Goal: Task Accomplishment & Management: Complete application form

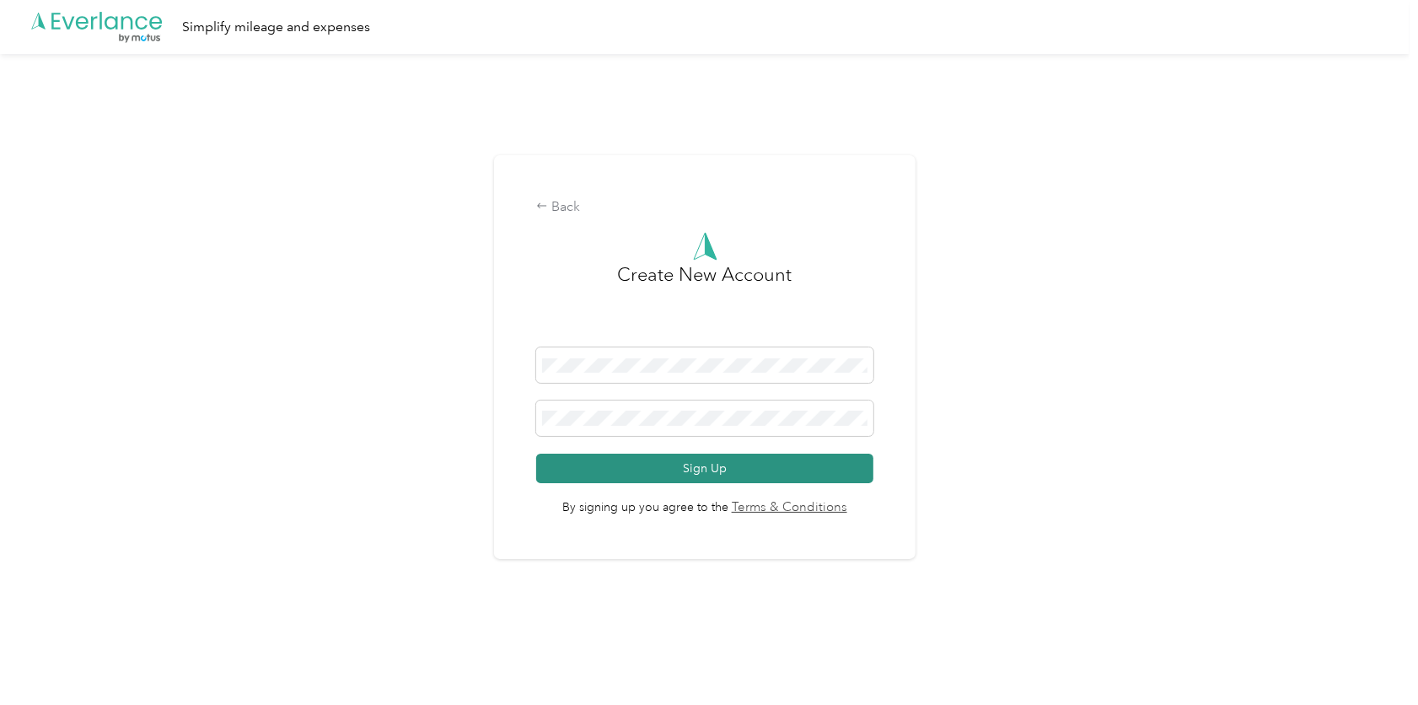
click at [727, 464] on button "Sign Up" at bounding box center [704, 469] width 337 height 30
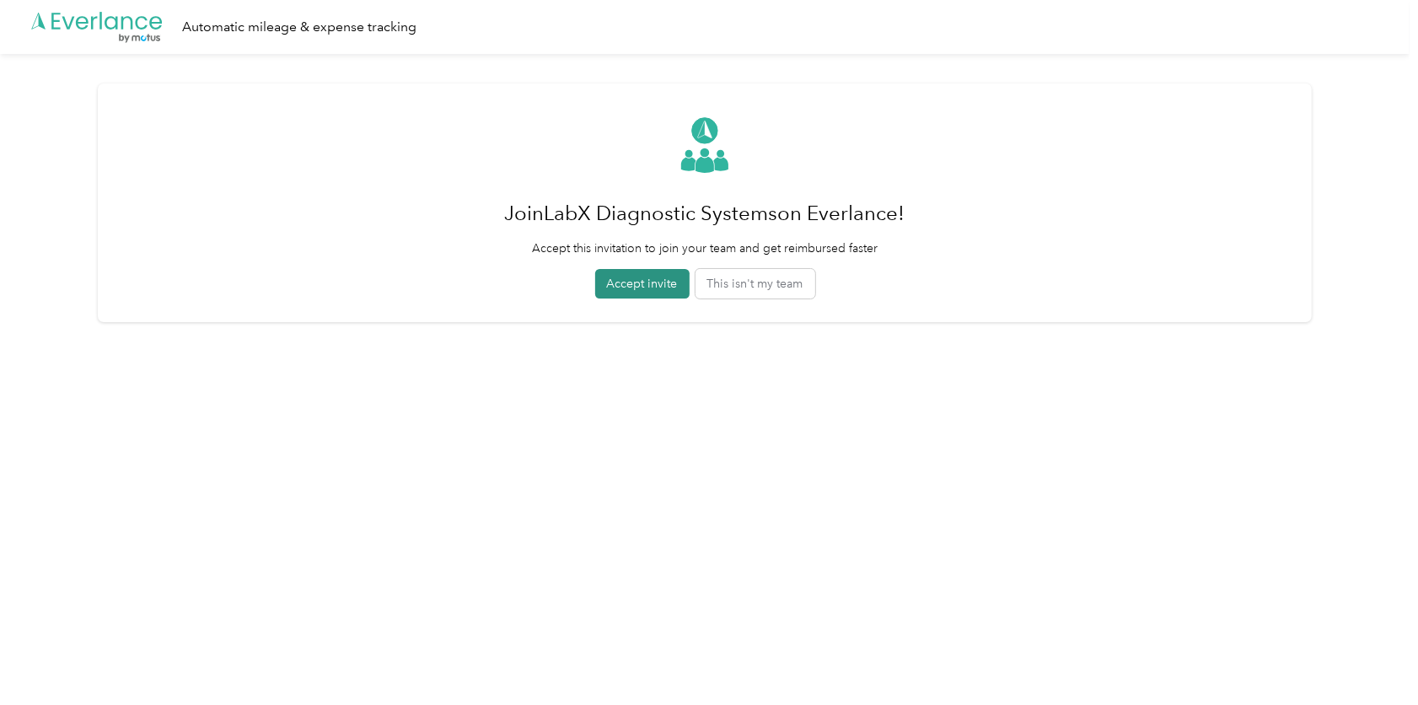
click at [638, 275] on button "Accept invite" at bounding box center [642, 284] width 94 height 30
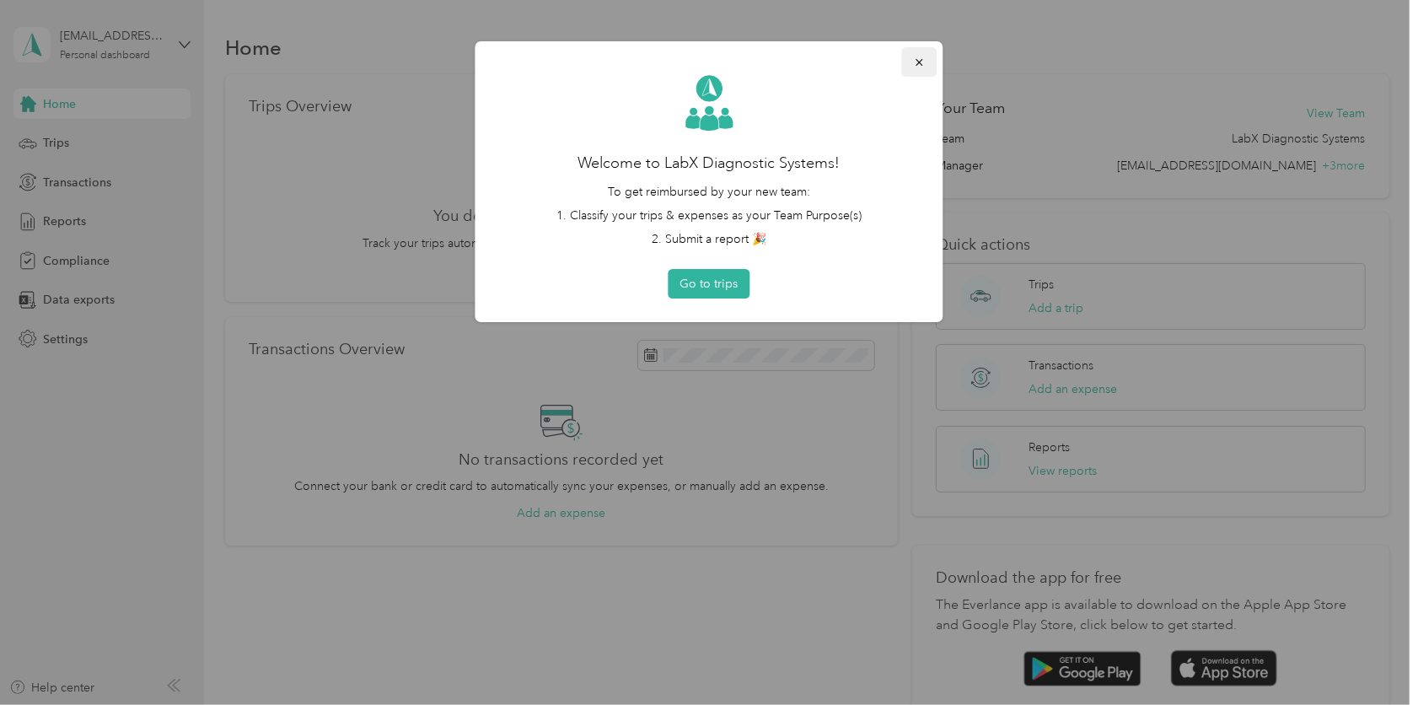
click at [924, 58] on icon "button" at bounding box center [920, 62] width 12 height 12
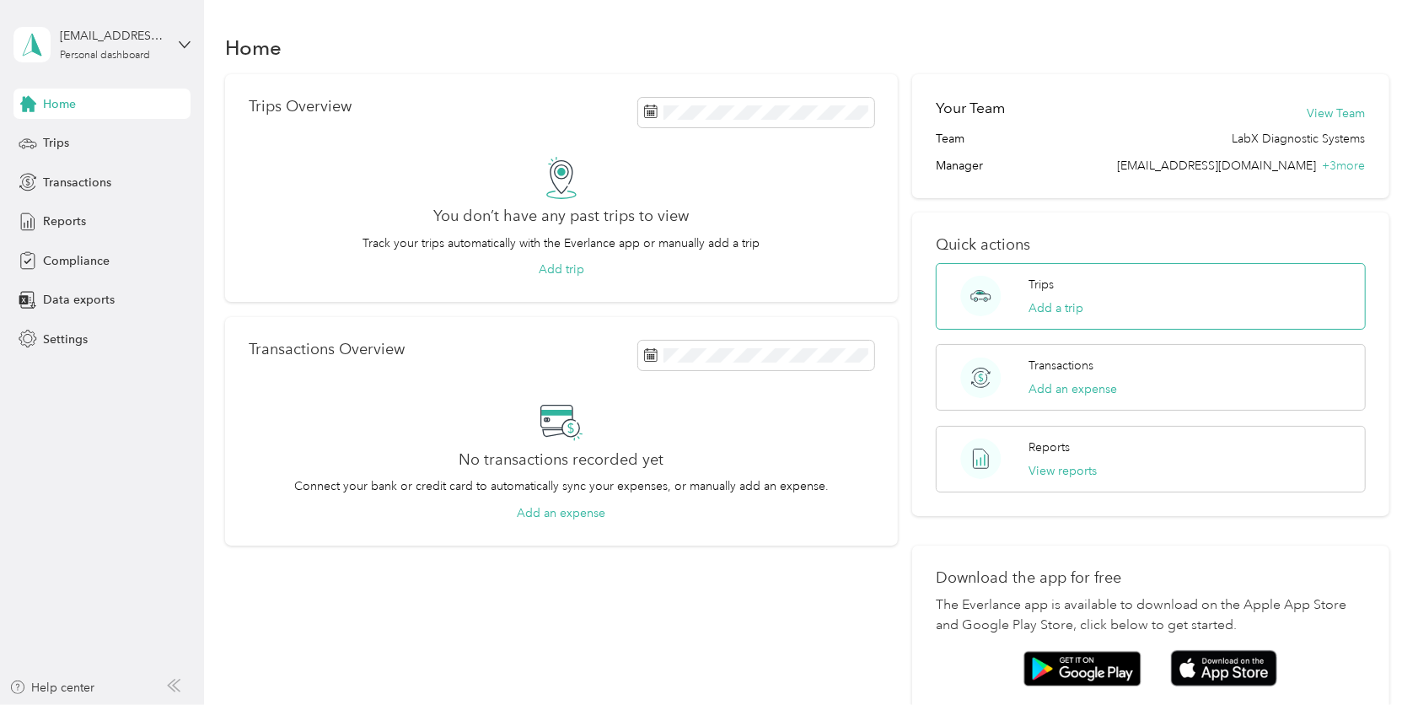
click at [1351, 263] on div "Trips Add a trip" at bounding box center [1150, 296] width 429 height 67
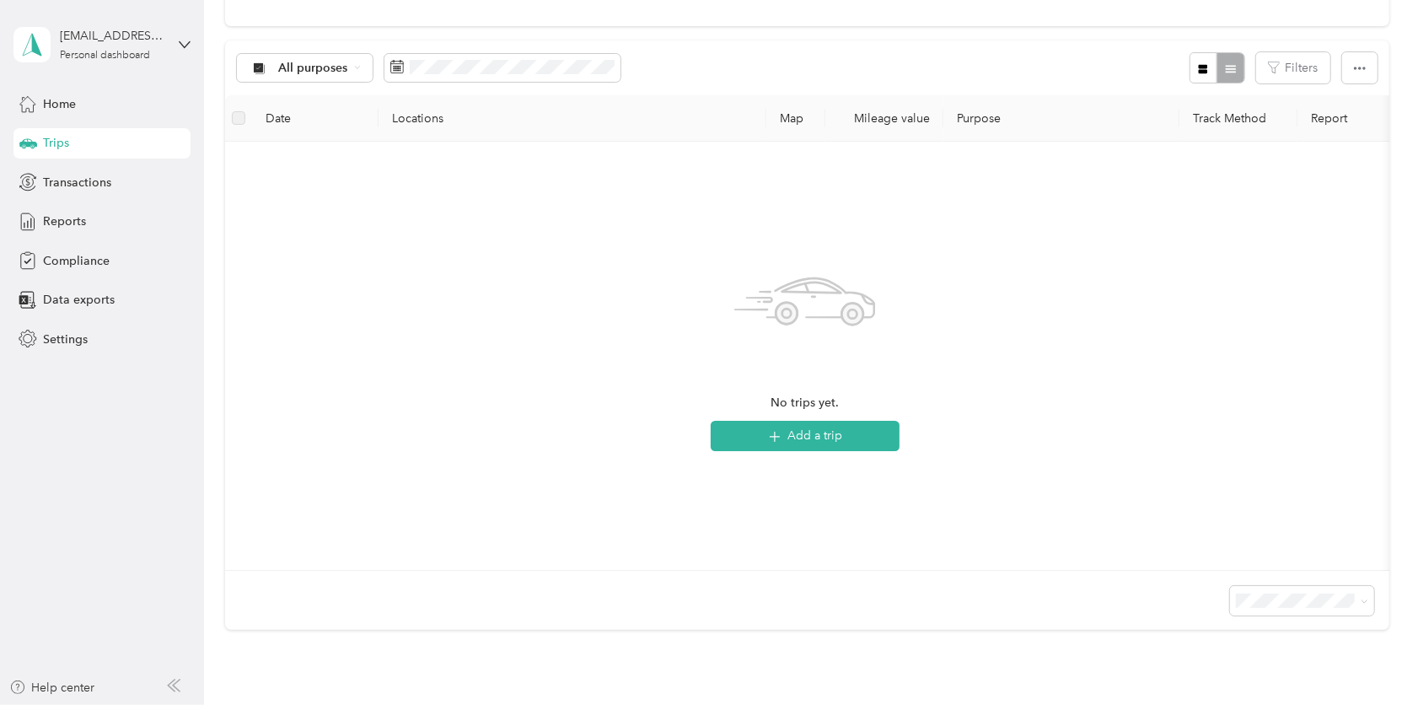
scroll to position [169, 0]
